Goal: Find contact information: Find contact information

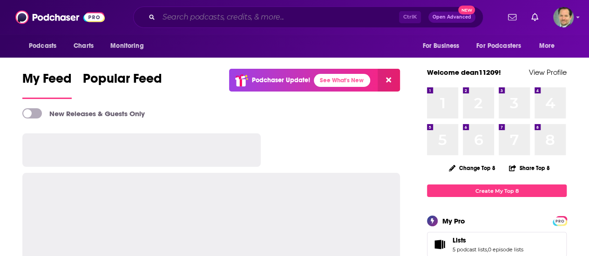
click at [272, 18] on input "Search podcasts, credits, & more..." at bounding box center [279, 17] width 240 height 15
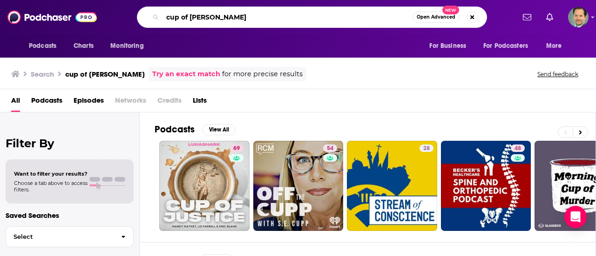
drag, startPoint x: 210, startPoint y: 14, endPoint x: 156, endPoint y: 12, distance: 54.0
click at [156, 12] on div "cup of [PERSON_NAME] Open Advanced New" at bounding box center [312, 17] width 350 height 21
type input "b"
type input "[PERSON_NAME]"
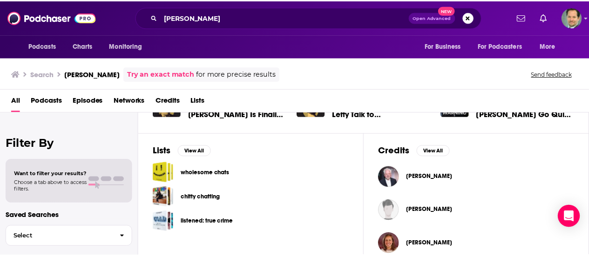
scroll to position [186, 0]
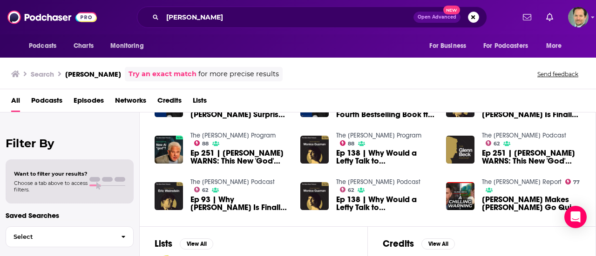
click at [221, 155] on span "Ep 251 | [PERSON_NAME] WARNS: This New 'God' Could Destroy Humanity | The [PERS…" at bounding box center [239, 157] width 99 height 16
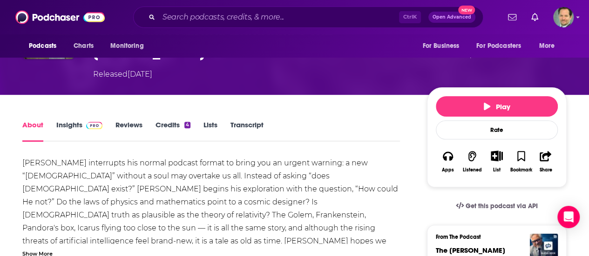
scroll to position [140, 0]
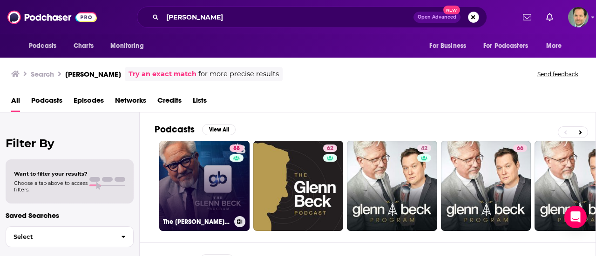
click at [236, 188] on div "88" at bounding box center [237, 181] width 16 height 72
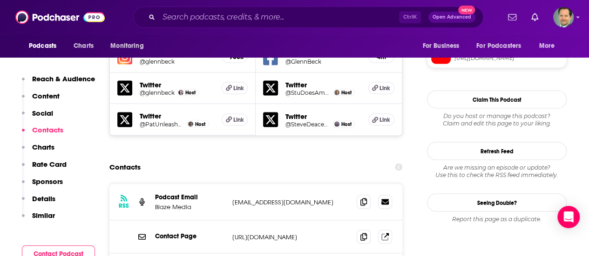
scroll to position [884, 0]
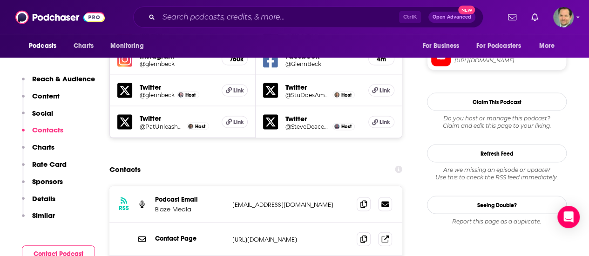
drag, startPoint x: 319, startPoint y: 211, endPoint x: 229, endPoint y: 212, distance: 89.8
copy p "[EMAIL_ADDRESS][DOMAIN_NAME]"
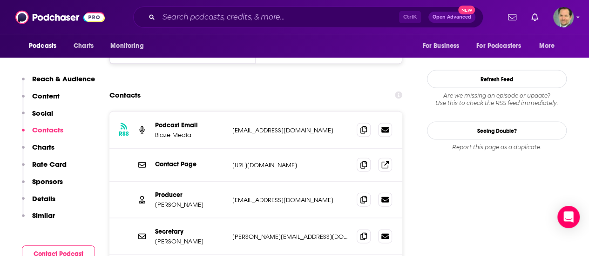
scroll to position [977, 0]
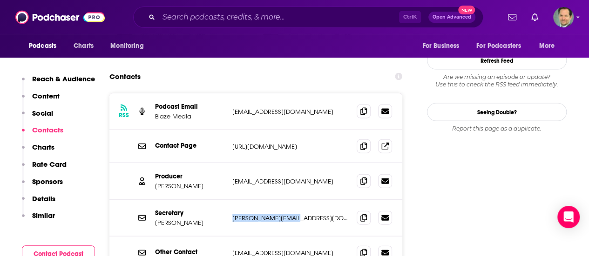
drag, startPoint x: 302, startPoint y: 154, endPoint x: 226, endPoint y: 158, distance: 75.9
click at [231, 200] on div "Secretary [PERSON_NAME] [PERSON_NAME][EMAIL_ADDRESS][DOMAIN_NAME] [PERSON_NAME]…" at bounding box center [255, 218] width 293 height 37
copy p "[PERSON_NAME][EMAIL_ADDRESS][DOMAIN_NAME]"
click at [217, 219] on p "[PERSON_NAME]" at bounding box center [190, 223] width 70 height 8
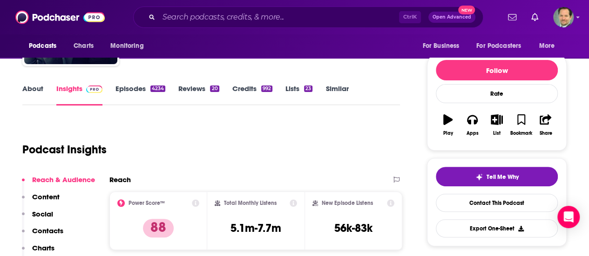
scroll to position [47, 0]
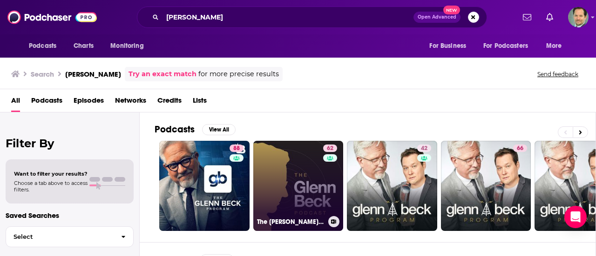
click at [315, 196] on link "62 The [PERSON_NAME] Podcast" at bounding box center [298, 186] width 90 height 90
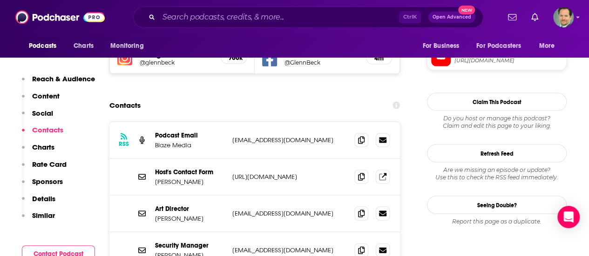
scroll to position [837, 0]
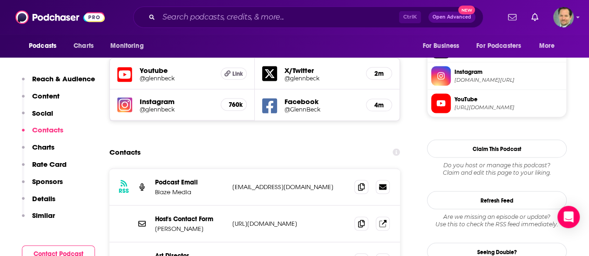
click at [317, 220] on p "[URL][DOMAIN_NAME]" at bounding box center [289, 224] width 114 height 8
click at [383, 220] on icon at bounding box center [384, 222] width 5 height 5
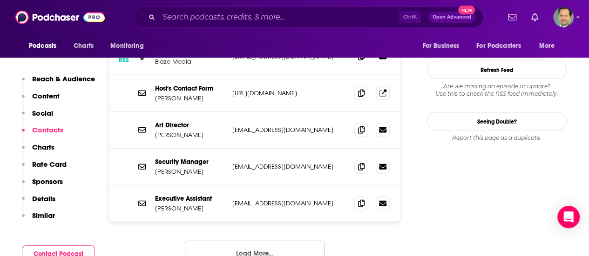
scroll to position [977, 0]
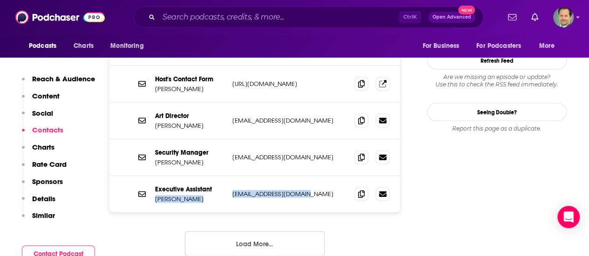
drag, startPoint x: 316, startPoint y: 141, endPoint x: 154, endPoint y: 147, distance: 163.0
click at [154, 176] on div "Executive Assistant [PERSON_NAME] [EMAIL_ADDRESS][DOMAIN_NAME] [EMAIL_ADDRESS][…" at bounding box center [254, 194] width 290 height 36
copy div "[PERSON_NAME] [EMAIL_ADDRESS][DOMAIN_NAME]"
click at [170, 194] on div "RSS Podcast Email Blaze Media [EMAIL_ADDRESS][DOMAIN_NAME] [EMAIL_ADDRESS][DOMA…" at bounding box center [254, 150] width 290 height 243
click at [387, 199] on div "RSS Podcast Email Blaze Media [EMAIL_ADDRESS][DOMAIN_NAME] [EMAIL_ADDRESS][DOMA…" at bounding box center [254, 150] width 290 height 243
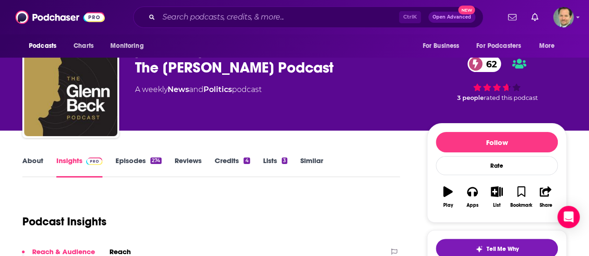
scroll to position [0, 0]
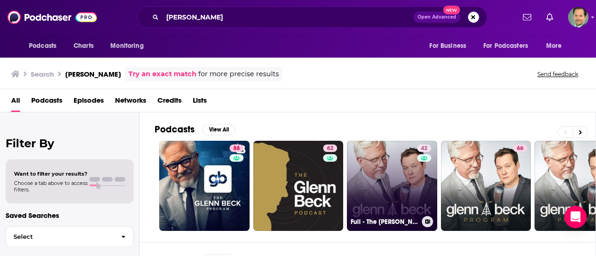
click at [397, 204] on link "42 Full - The [PERSON_NAME] Program" at bounding box center [392, 186] width 90 height 90
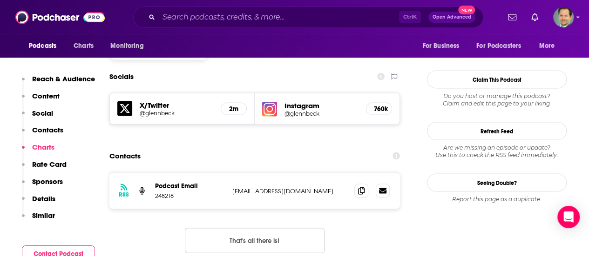
scroll to position [837, 0]
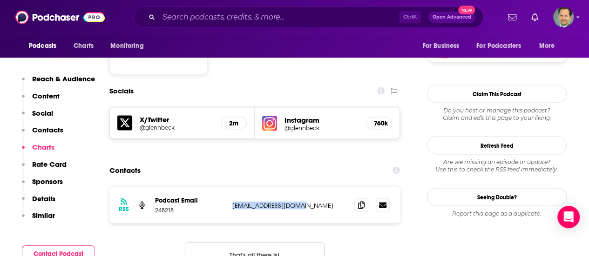
drag, startPoint x: 310, startPoint y: 145, endPoint x: 188, endPoint y: 191, distance: 129.9
click at [230, 187] on div "RSS Podcast Email 248218 [EMAIL_ADDRESS][DOMAIN_NAME] [PERSON_NAME][EMAIL_ADDRE…" at bounding box center [254, 205] width 290 height 36
copy p "[EMAIL_ADDRESS][DOMAIN_NAME]"
click at [141, 210] on div "RSS Podcast Email 248218 [EMAIL_ADDRESS][DOMAIN_NAME] [PERSON_NAME][EMAIL_ADDRE…" at bounding box center [254, 235] width 290 height 96
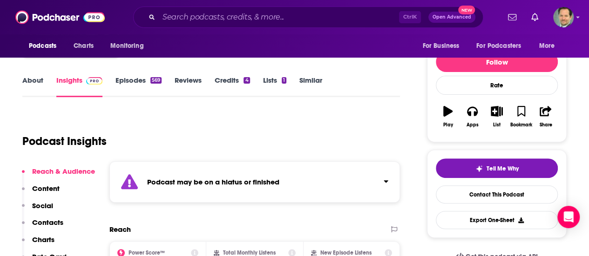
scroll to position [0, 0]
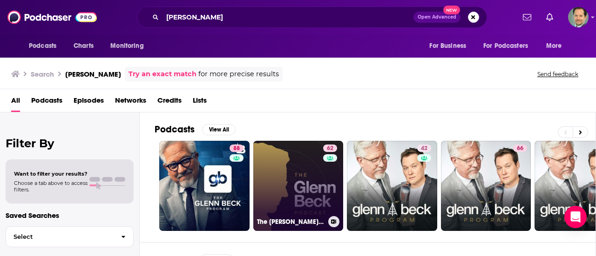
click at [305, 194] on link "62 The [PERSON_NAME] Podcast" at bounding box center [298, 186] width 90 height 90
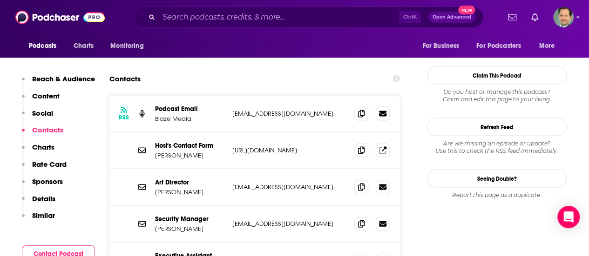
scroll to position [931, 0]
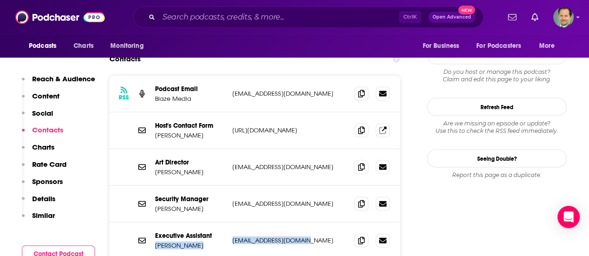
drag, startPoint x: 313, startPoint y: 188, endPoint x: 150, endPoint y: 198, distance: 163.2
click at [150, 223] on div "Executive Assistant [PERSON_NAME] [EMAIL_ADDRESS][DOMAIN_NAME] [EMAIL_ADDRESS][…" at bounding box center [254, 241] width 290 height 36
copy div "[PERSON_NAME] [EMAIL_ADDRESS][DOMAIN_NAME]"
click at [135, 214] on div "RSS Podcast Email Blaze Media [EMAIL_ADDRESS][DOMAIN_NAME] [EMAIL_ADDRESS][DOMA…" at bounding box center [254, 196] width 290 height 243
drag, startPoint x: 136, startPoint y: 215, endPoint x: 153, endPoint y: 218, distance: 17.4
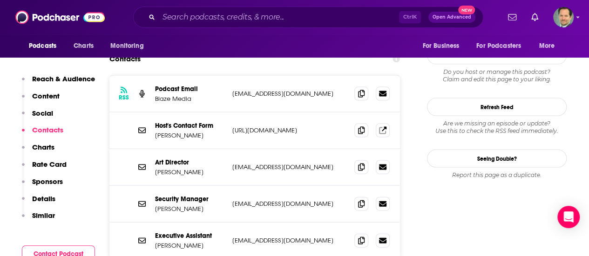
click at [137, 216] on div "RSS Podcast Email Blaze Media [EMAIL_ADDRESS][DOMAIN_NAME] [EMAIL_ADDRESS][DOMA…" at bounding box center [254, 196] width 290 height 243
